Goal: Information Seeking & Learning: Check status

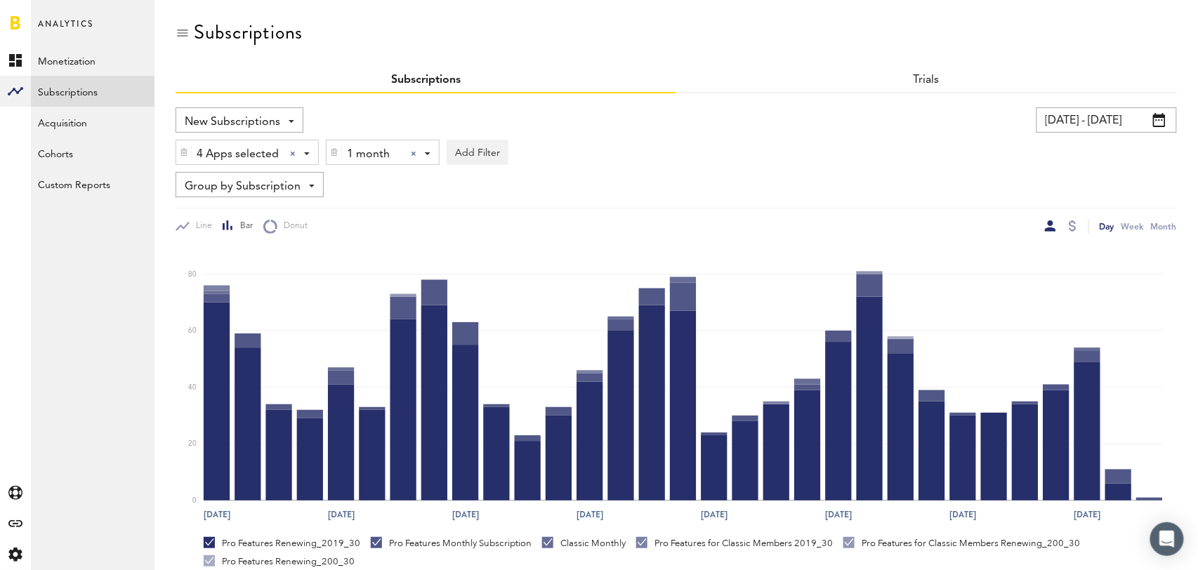
click at [413, 151] on div at bounding box center [414, 154] width 6 height 6
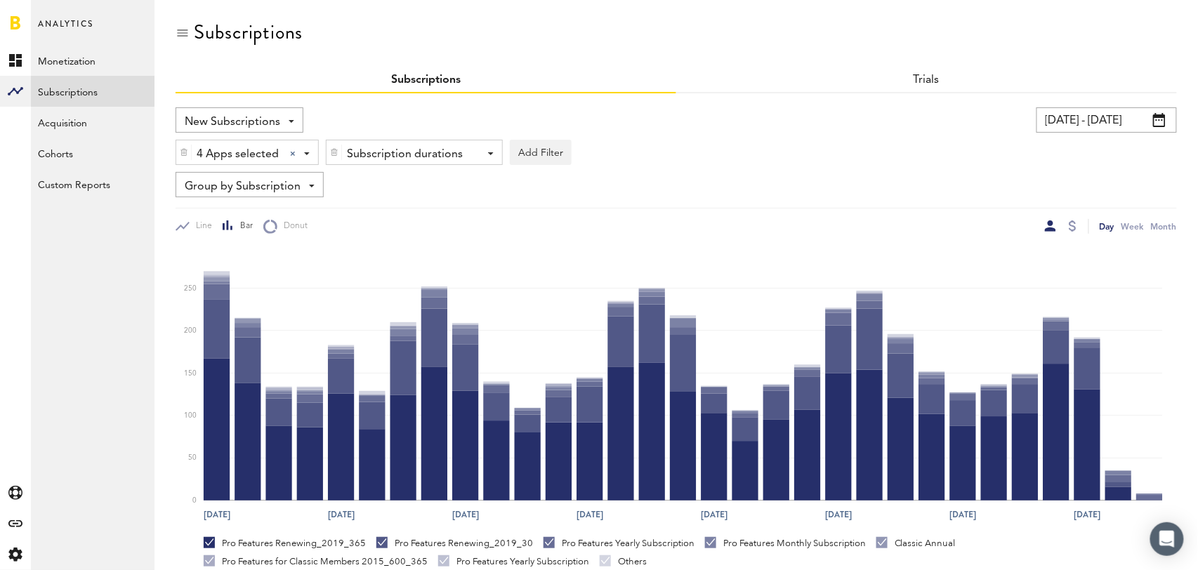
click at [265, 185] on span "Group by Subscription" at bounding box center [243, 187] width 116 height 24
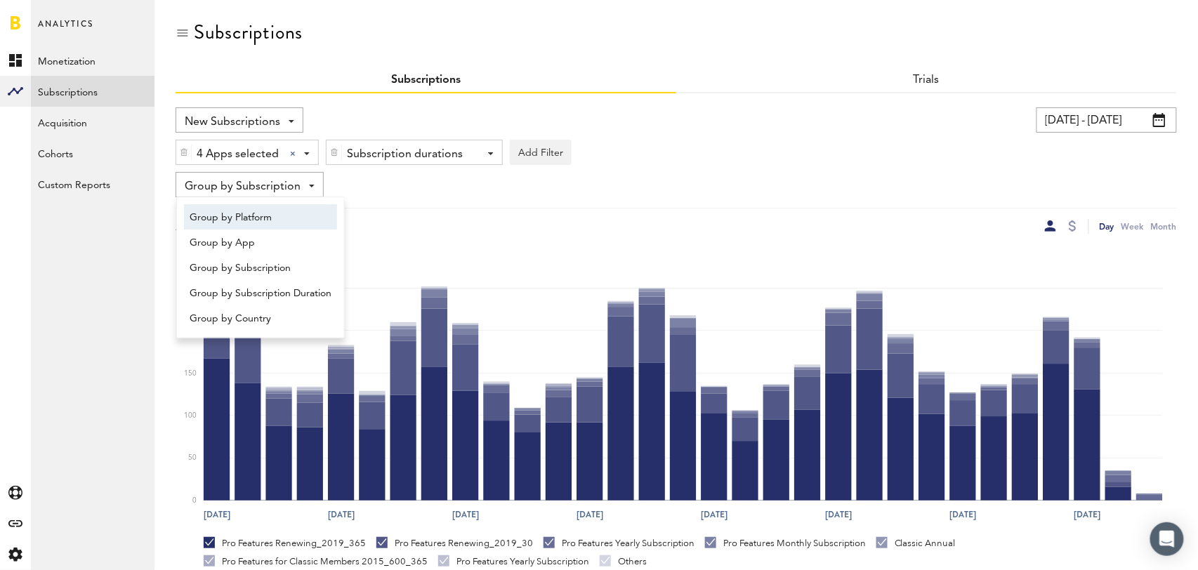
click at [261, 215] on span "Group by Platform" at bounding box center [261, 218] width 142 height 24
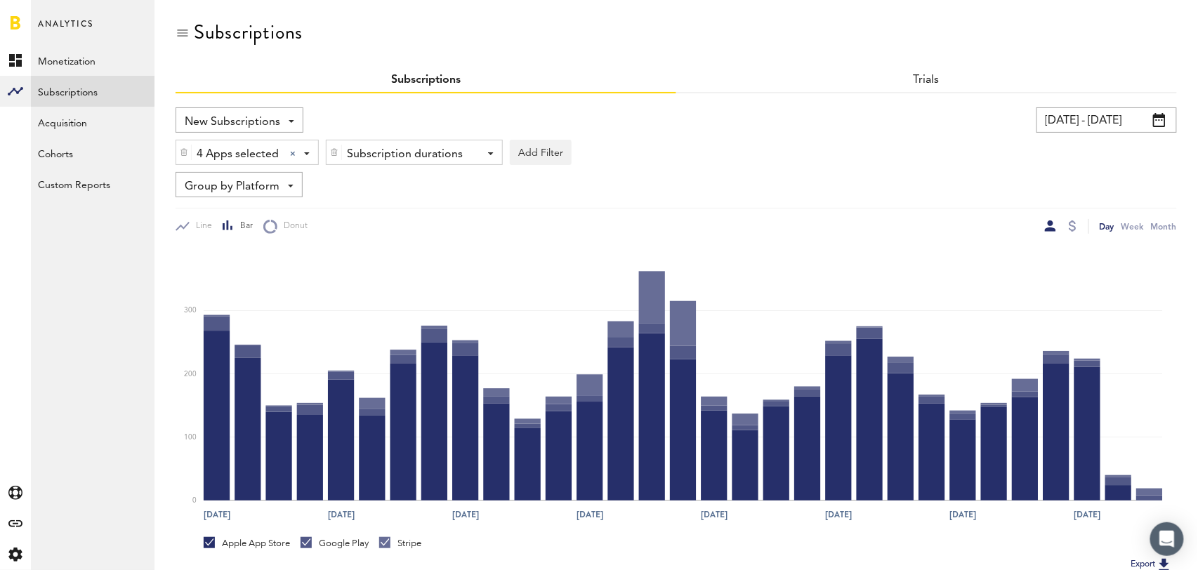
click at [1117, 112] on input "09/13/25 - 10/13/25" at bounding box center [1107, 119] width 140 height 25
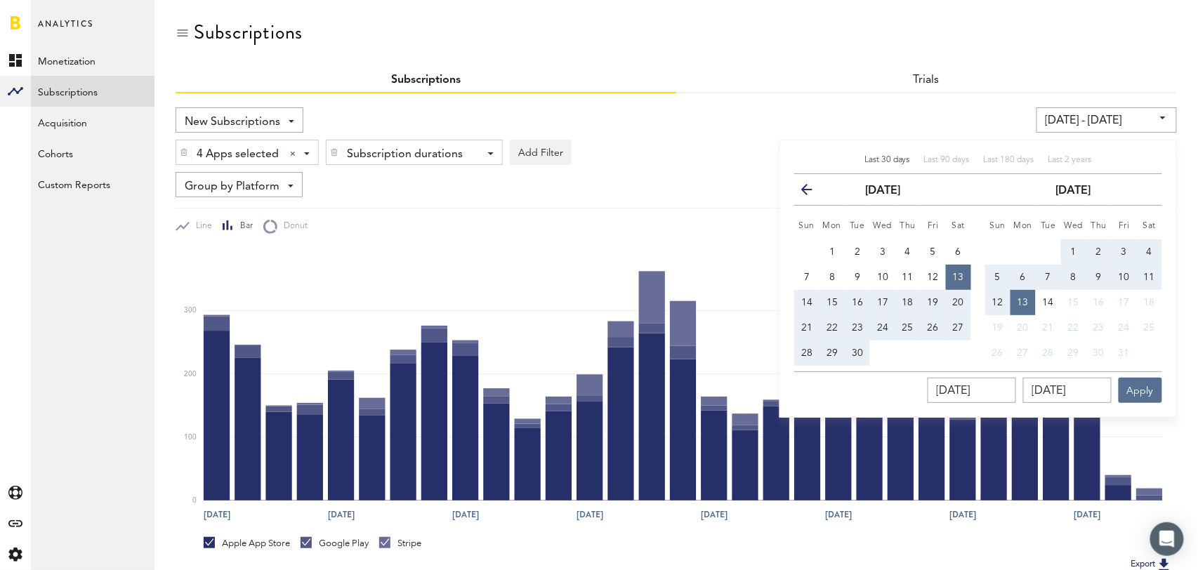
click at [882, 161] on span "Last 30 days" at bounding box center [888, 160] width 46 height 8
type input "09/14/25 - 10/14/25"
type input "09/14/2025"
type input "10/14/2025"
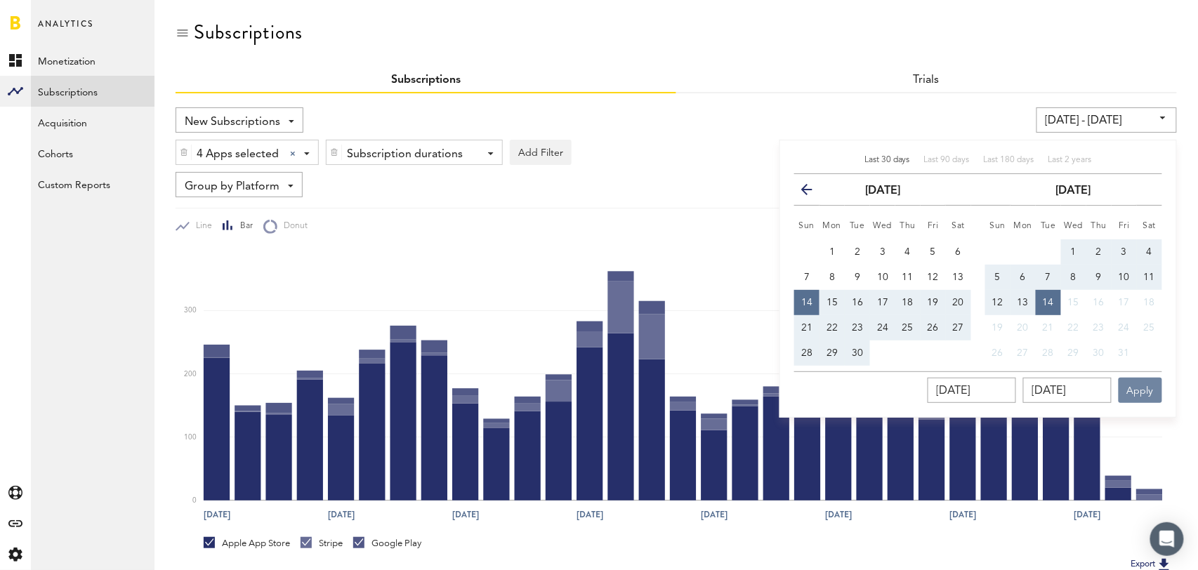
click at [1145, 400] on button "Apply" at bounding box center [1141, 390] width 44 height 25
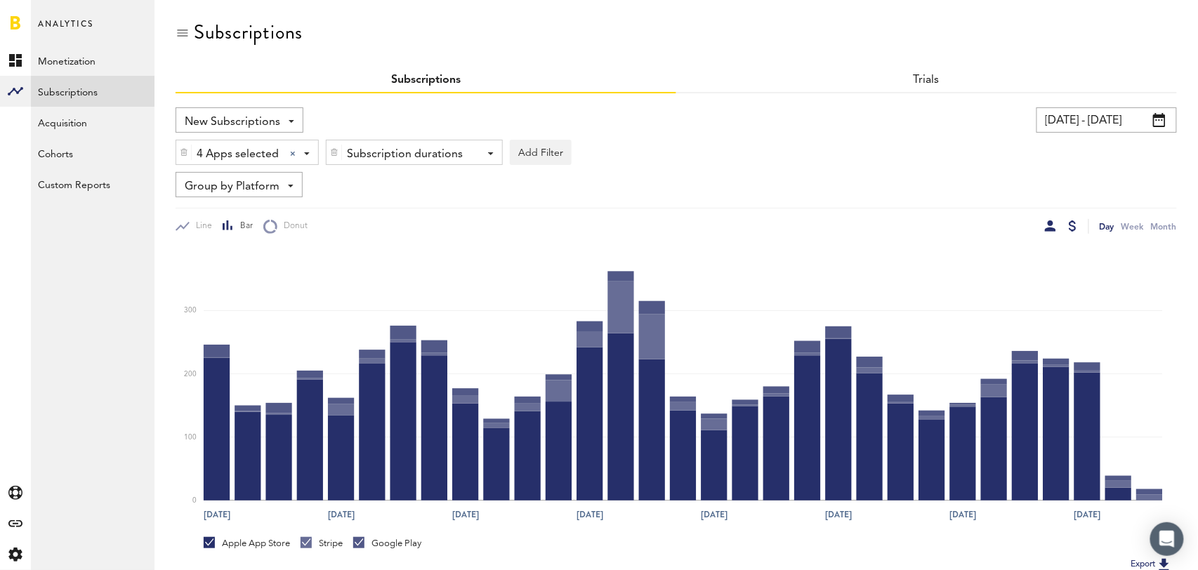
click at [1071, 223] on div at bounding box center [1073, 226] width 8 height 11
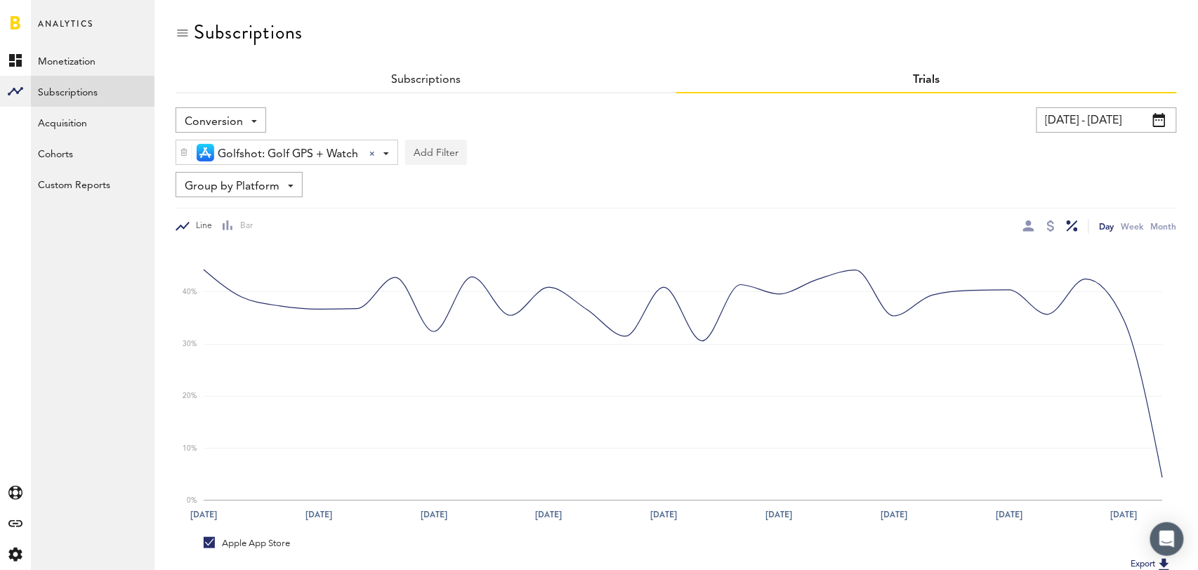
click at [425, 164] on button "Add Filter" at bounding box center [436, 152] width 62 height 25
click at [577, 103] on div "Conversion New Active Cancelled Conversion [DATE] - [DATE] Last 30 days Last 90…" at bounding box center [677, 367] width 1002 height 549
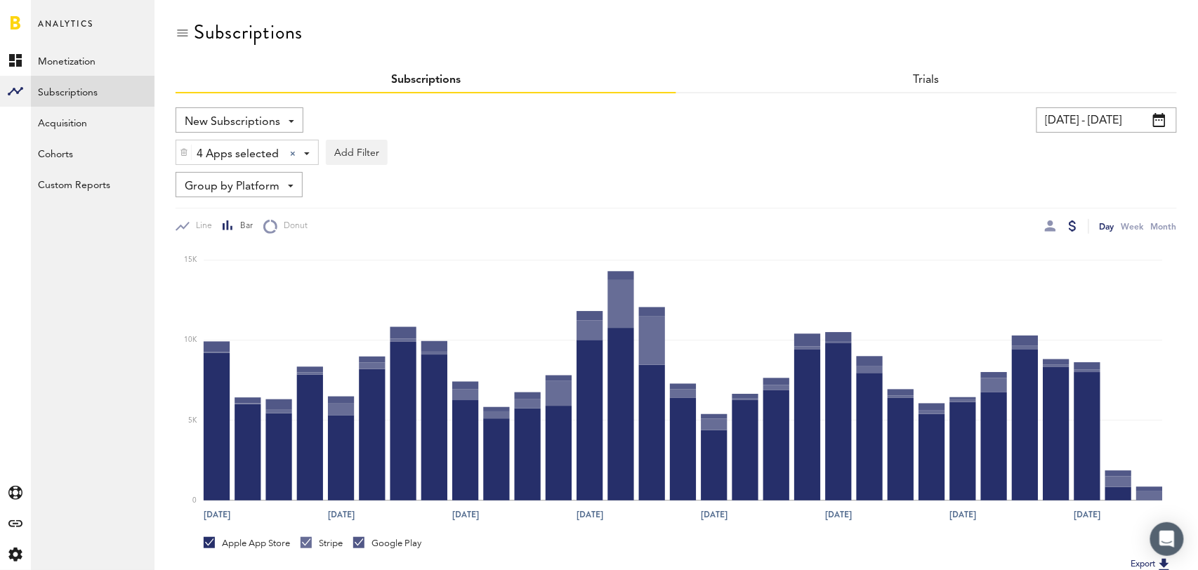
click at [258, 119] on span "New Subscriptions" at bounding box center [233, 122] width 96 height 24
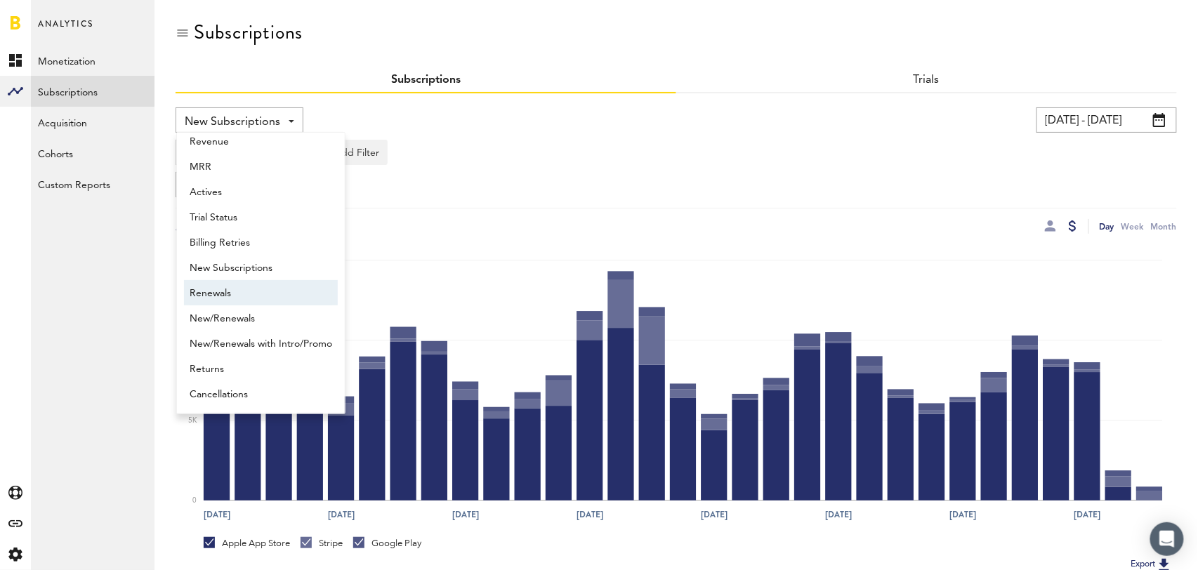
click at [237, 296] on span "Renewals" at bounding box center [261, 294] width 143 height 24
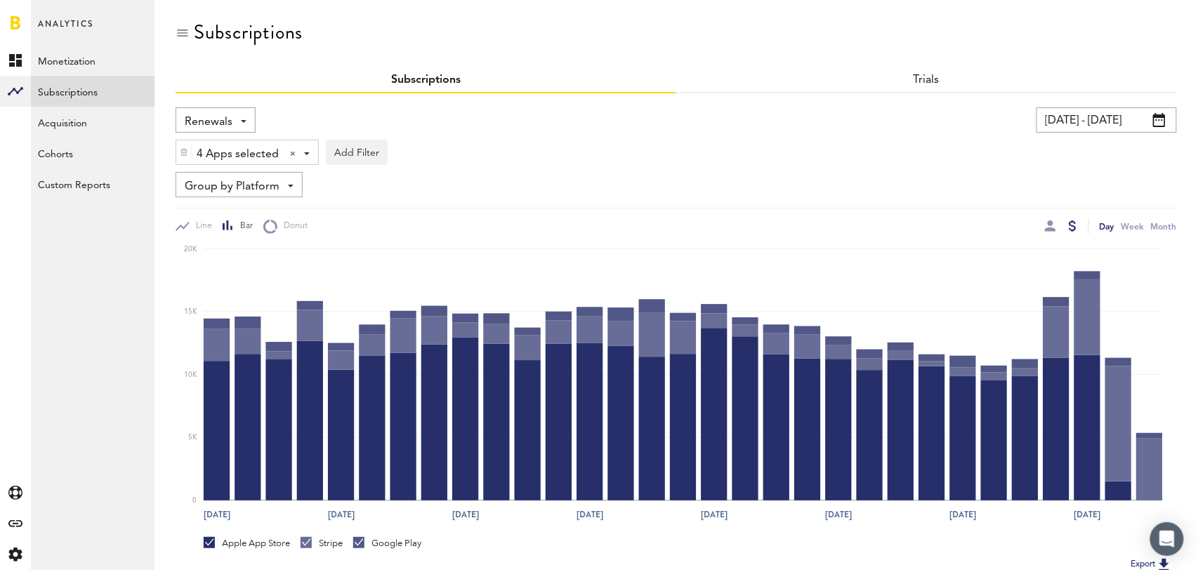
click at [268, 187] on span "Group by Platform" at bounding box center [232, 187] width 95 height 24
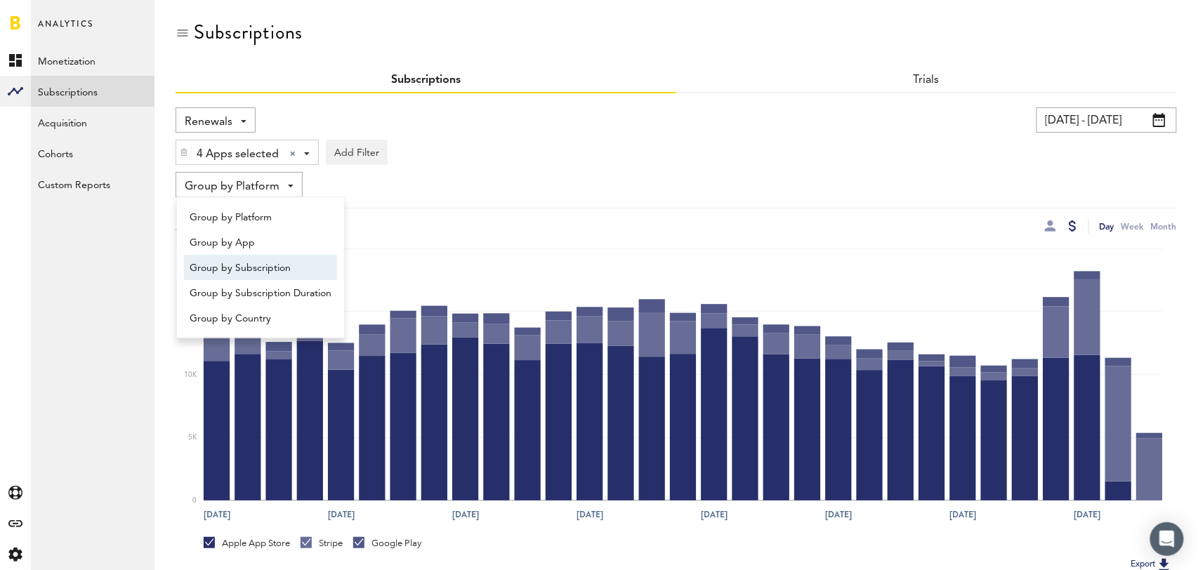
click at [270, 270] on span "Group by Subscription" at bounding box center [261, 268] width 142 height 24
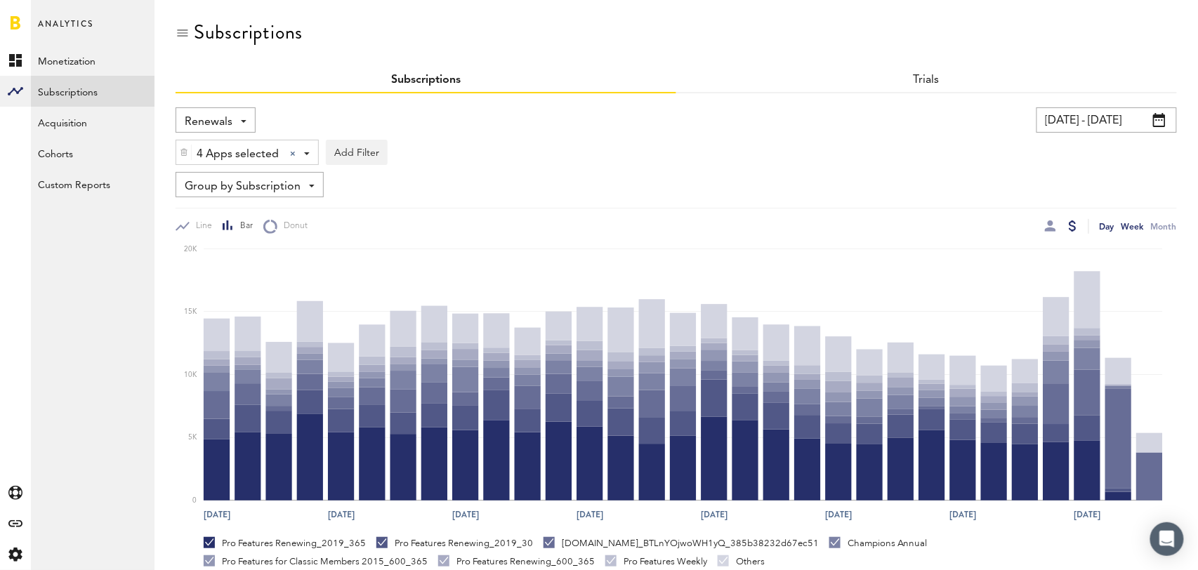
click at [1137, 227] on div "Week" at bounding box center [1133, 226] width 22 height 15
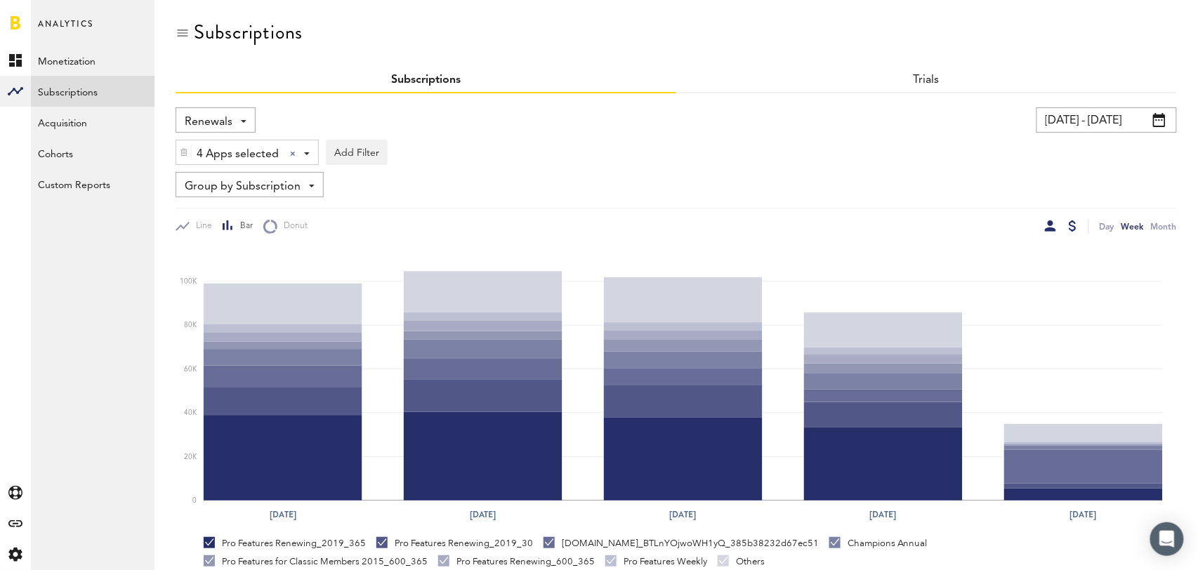
click at [1051, 225] on div at bounding box center [1050, 226] width 11 height 11
